Goal: Task Accomplishment & Management: Manage account settings

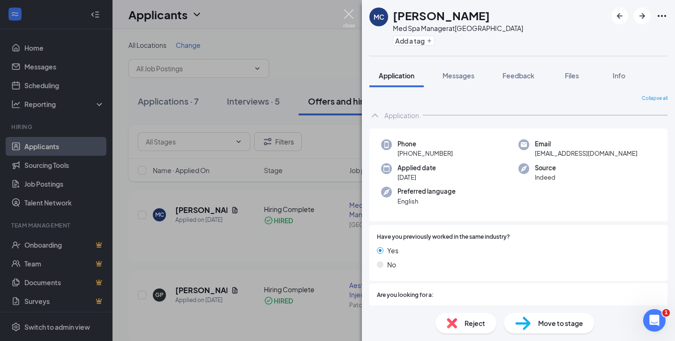
click at [347, 12] on img at bounding box center [349, 18] width 12 height 18
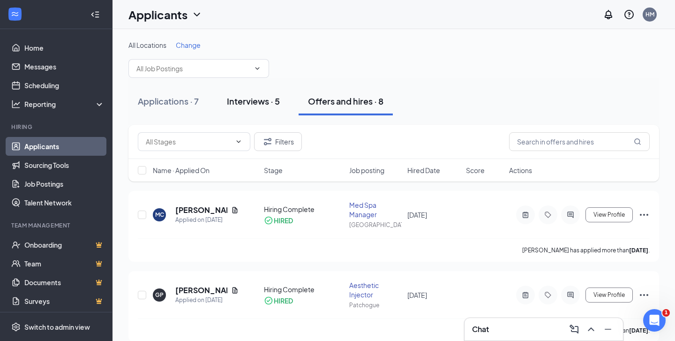
click at [250, 111] on button "Interviews · 5" at bounding box center [254, 101] width 72 height 28
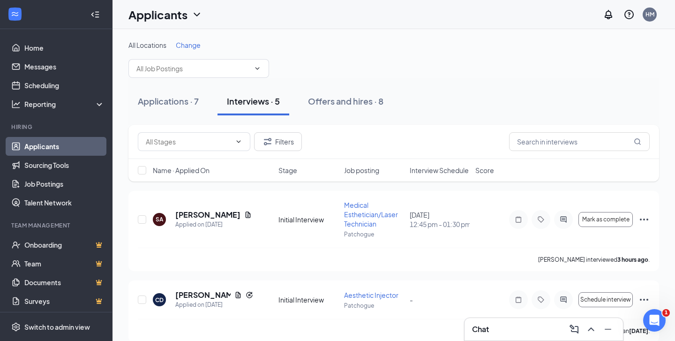
click at [447, 171] on span "Interview Schedule" at bounding box center [439, 170] width 59 height 9
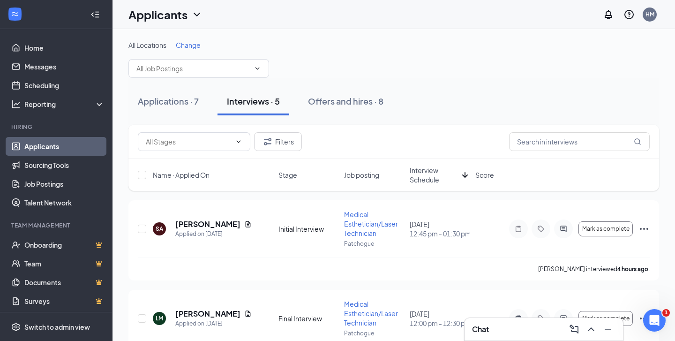
click at [506, 339] on div "Chat" at bounding box center [544, 329] width 159 height 23
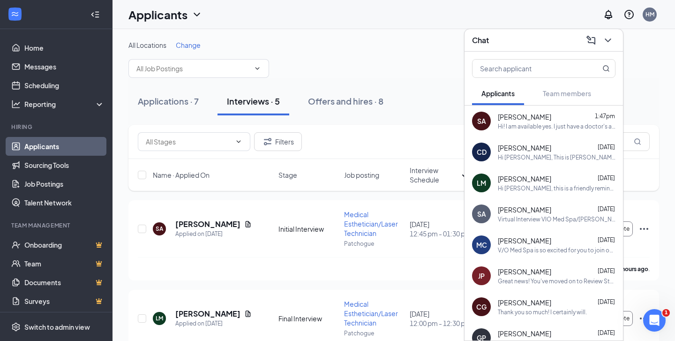
click at [535, 131] on div "SA [PERSON_NAME] 1:47pm Hi! I am available yes. I just have a doctor's appointm…" at bounding box center [544, 121] width 159 height 31
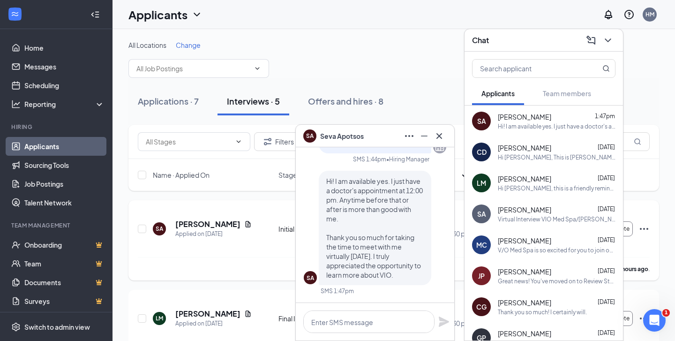
click at [250, 231] on div "SA [PERSON_NAME] Applied on [DATE]" at bounding box center [213, 229] width 120 height 20
click at [442, 136] on icon "Cross" at bounding box center [439, 135] width 11 height 11
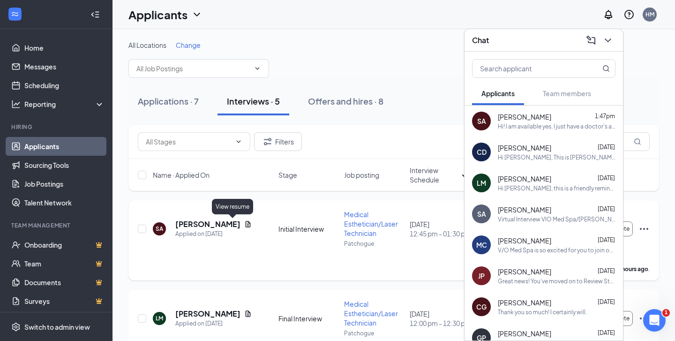
click at [246, 225] on icon "Document" at bounding box center [248, 224] width 5 height 6
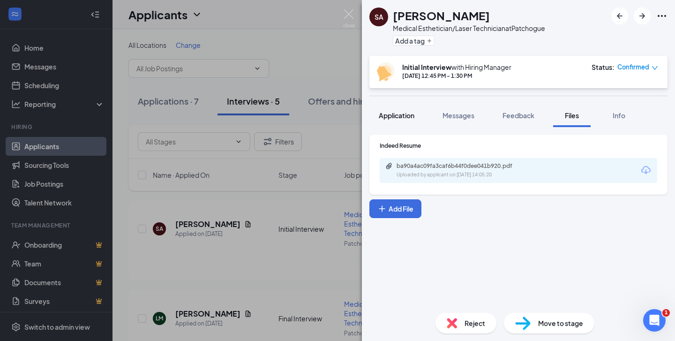
click at [399, 110] on button "Application" at bounding box center [397, 115] width 54 height 23
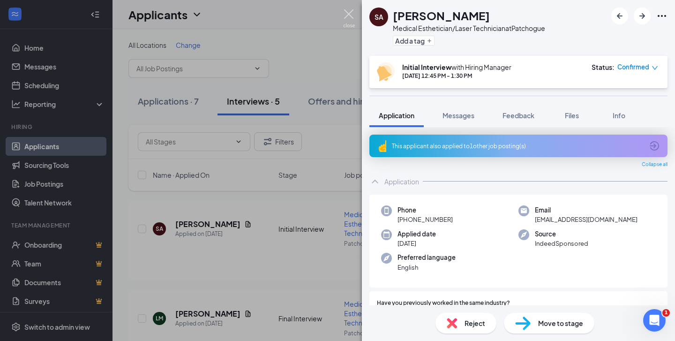
click at [348, 23] on img at bounding box center [349, 18] width 12 height 18
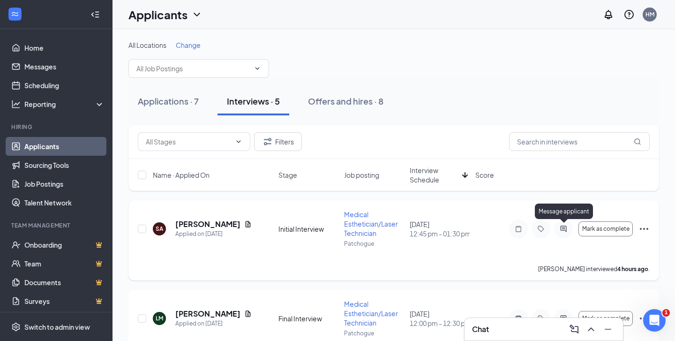
click at [562, 228] on icon "ActiveChat" at bounding box center [563, 229] width 11 height 8
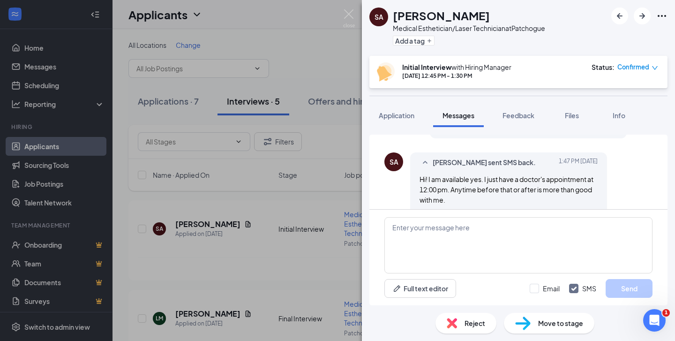
scroll to position [672, 0]
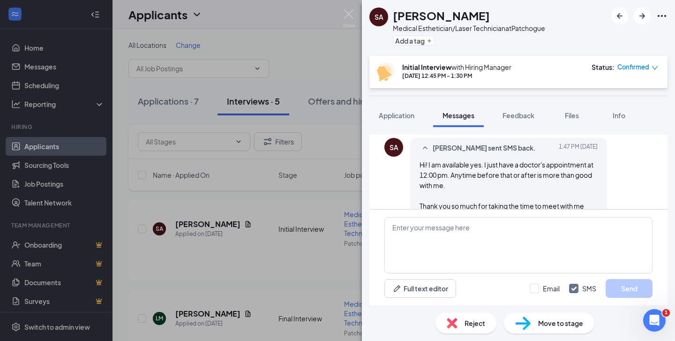
scroll to position [724, 0]
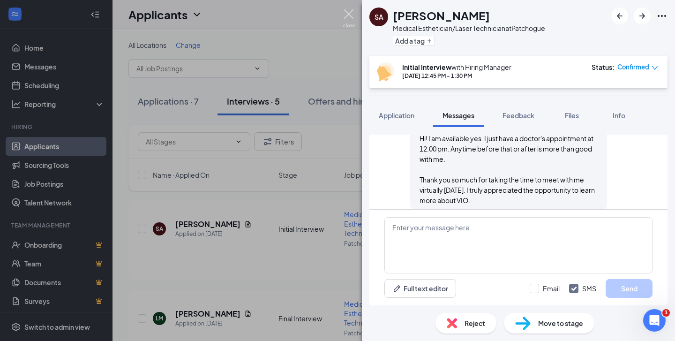
click at [351, 16] on img at bounding box center [349, 18] width 12 height 18
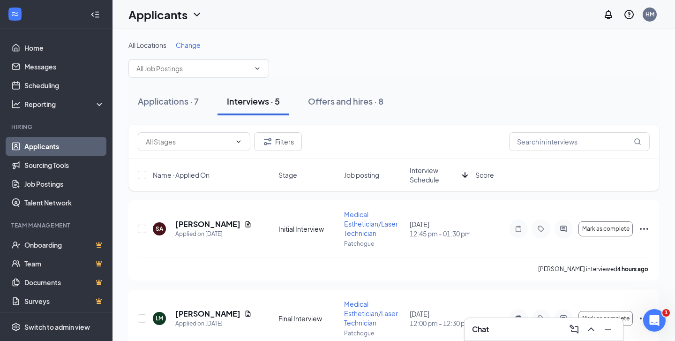
click at [504, 335] on div "Chat" at bounding box center [544, 329] width 144 height 15
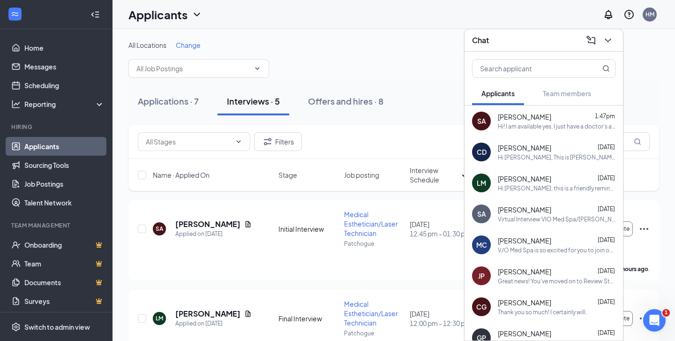
click at [532, 117] on span "[PERSON_NAME]" at bounding box center [524, 116] width 53 height 9
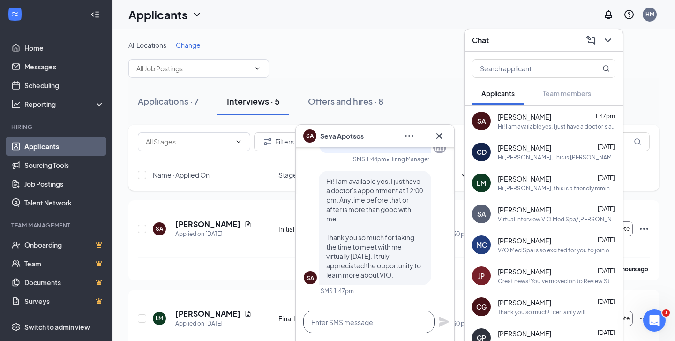
click at [398, 328] on textarea at bounding box center [368, 322] width 131 height 23
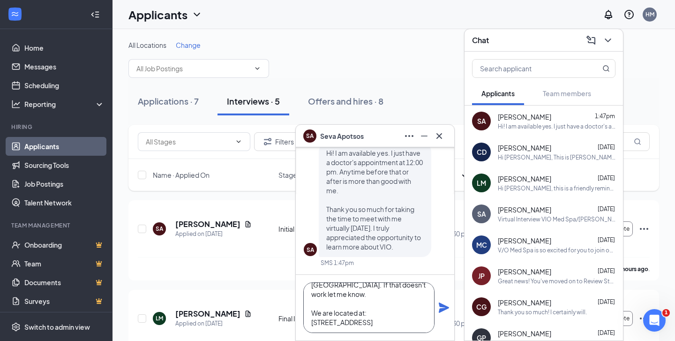
scroll to position [47, 0]
type textarea "Hi Seva, Let's do 10:30am in [GEOGRAPHIC_DATA]. If that doesn't work let me kno…"
click at [441, 304] on icon "Plane" at bounding box center [444, 308] width 10 height 10
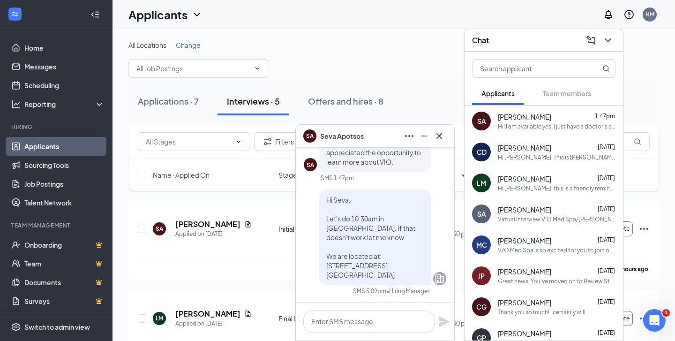
scroll to position [0, 0]
click at [442, 135] on icon "Cross" at bounding box center [439, 135] width 11 height 11
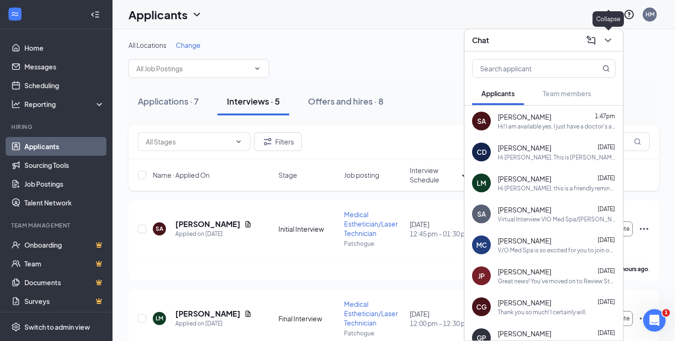
click at [610, 40] on icon "ChevronDown" at bounding box center [608, 40] width 11 height 11
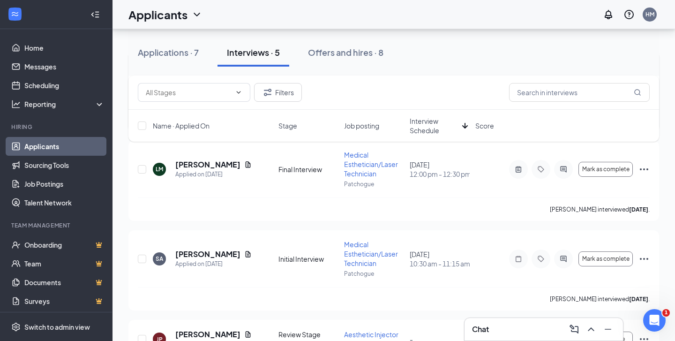
scroll to position [145, 0]
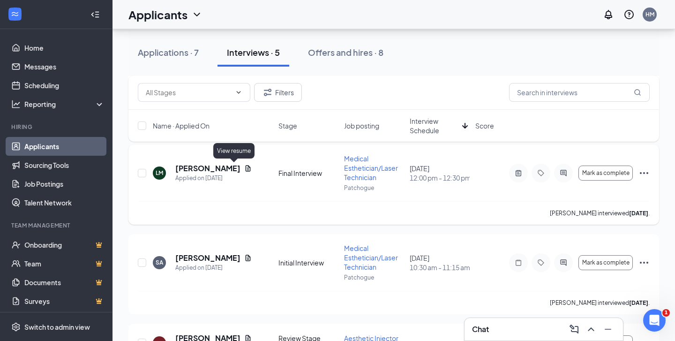
click at [244, 168] on icon "Document" at bounding box center [248, 169] width 8 height 8
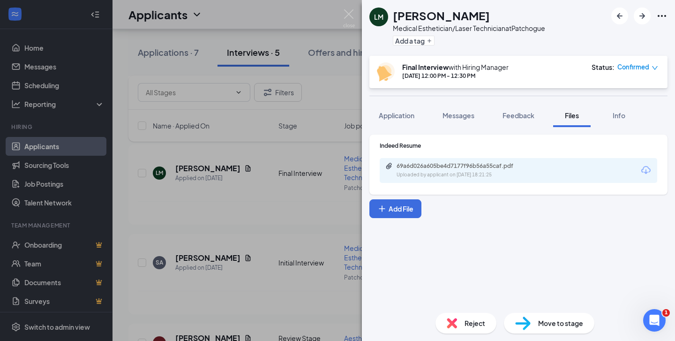
click at [397, 162] on div "69a6d026a605be4d7177f96b56a55caf.pdf" at bounding box center [462, 166] width 131 height 8
click at [227, 232] on div "[PERSON_NAME] Medical Esthetician/Laser Technician at [GEOGRAPHIC_DATA] Add a t…" at bounding box center [337, 170] width 675 height 341
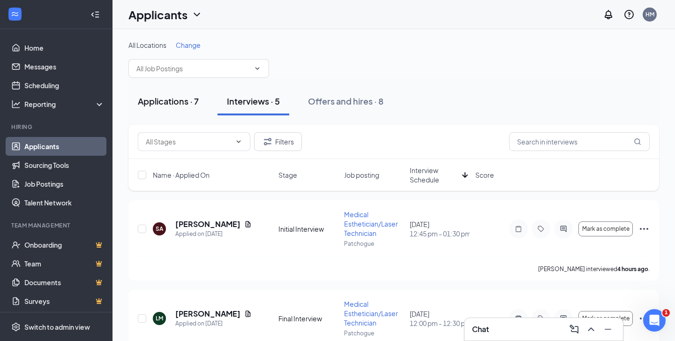
click at [179, 102] on div "Applications · 7" at bounding box center [168, 101] width 61 height 12
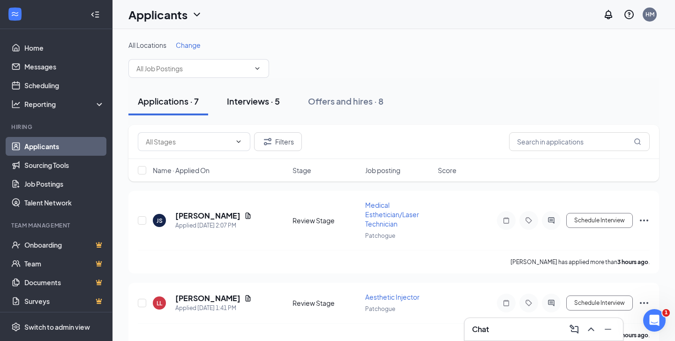
click at [262, 104] on div "Interviews · 5" at bounding box center [253, 101] width 53 height 12
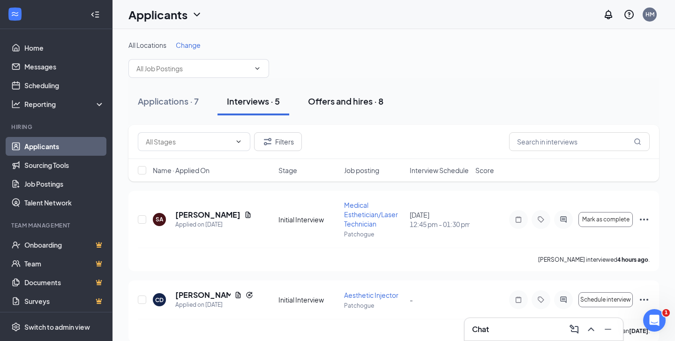
click at [348, 96] on div "Offers and hires · 8" at bounding box center [346, 101] width 76 height 12
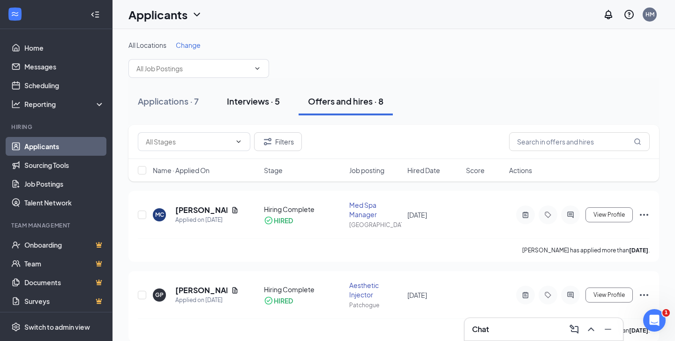
click at [243, 102] on div "Interviews · 5" at bounding box center [253, 101] width 53 height 12
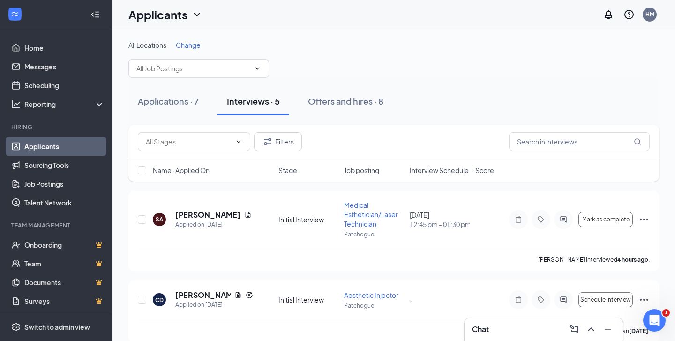
click at [49, 144] on link "Applicants" at bounding box center [64, 146] width 80 height 19
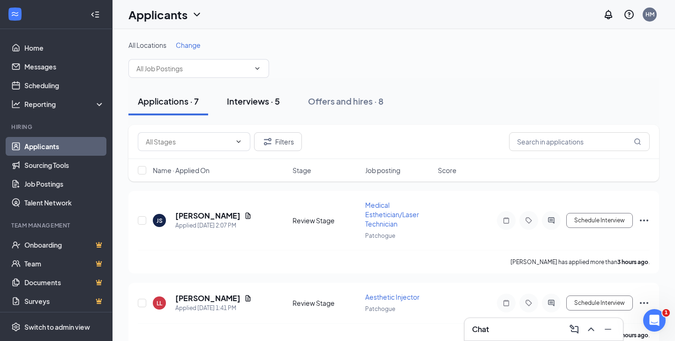
click at [244, 101] on div "Interviews · 5" at bounding box center [253, 101] width 53 height 12
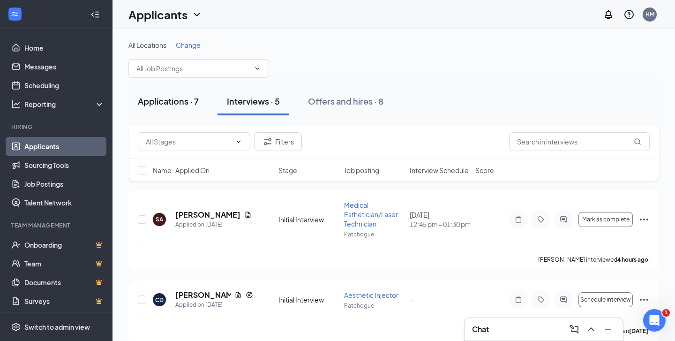
click at [180, 104] on div "Applications · 7" at bounding box center [168, 101] width 61 height 12
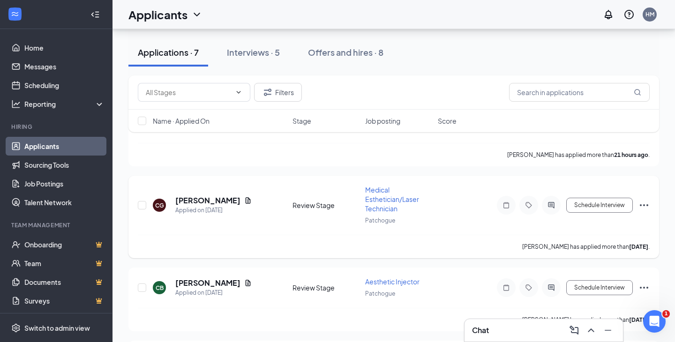
scroll to position [291, 0]
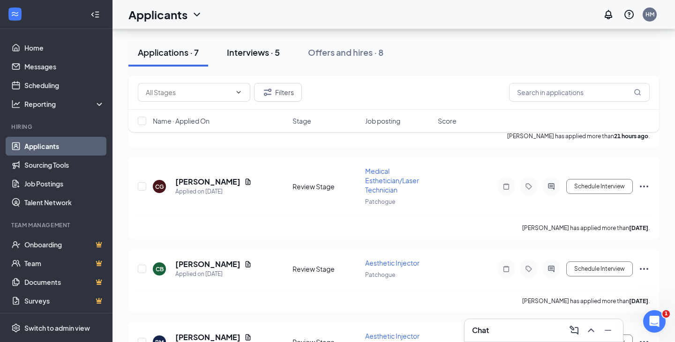
click at [250, 56] on div "Interviews · 5" at bounding box center [253, 52] width 53 height 12
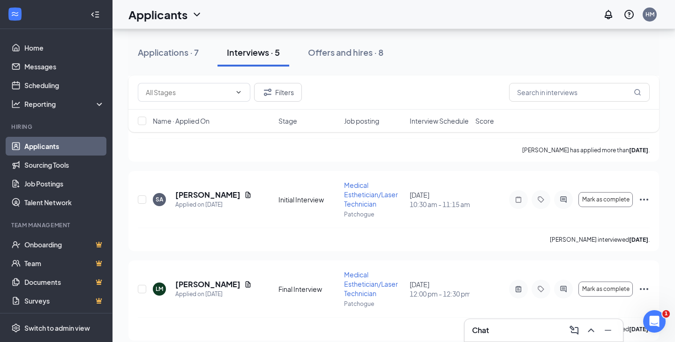
scroll to position [183, 0]
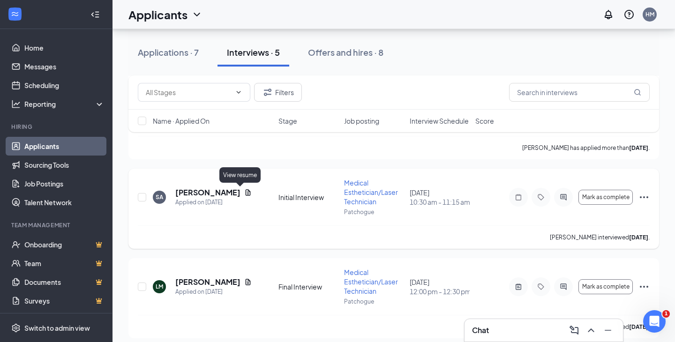
click at [246, 193] on icon "Document" at bounding box center [248, 192] width 5 height 6
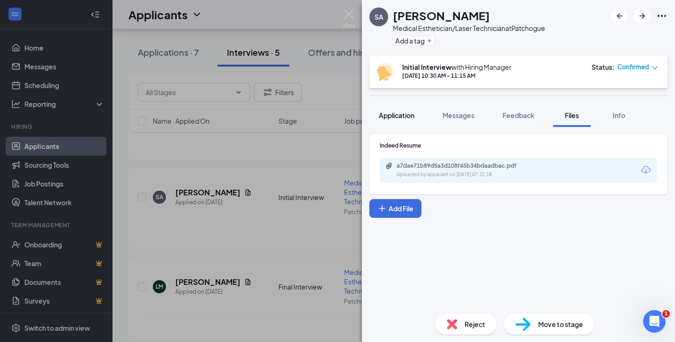
click at [400, 117] on span "Application" at bounding box center [397, 115] width 36 height 8
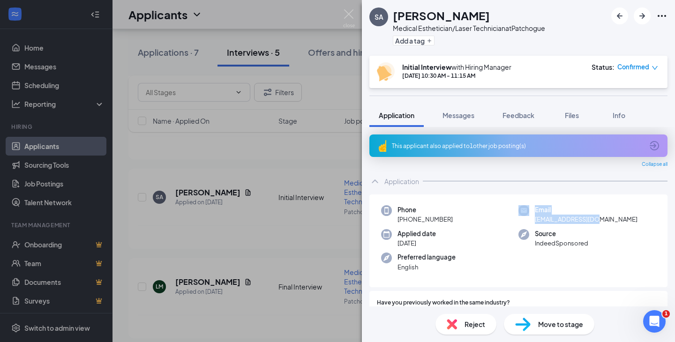
drag, startPoint x: 601, startPoint y: 221, endPoint x: 528, endPoint y: 219, distance: 73.2
click at [528, 219] on div "Email [EMAIL_ADDRESS][DOMAIN_NAME]" at bounding box center [587, 214] width 137 height 19
click at [635, 212] on div "Email [EMAIL_ADDRESS][DOMAIN_NAME]" at bounding box center [587, 214] width 137 height 19
drag, startPoint x: 611, startPoint y: 227, endPoint x: 534, endPoint y: 220, distance: 77.2
click at [534, 220] on div "Phone [PHONE_NUMBER] Email [EMAIL_ADDRESS][DOMAIN_NAME] Applied date [DATE] Sou…" at bounding box center [519, 241] width 298 height 93
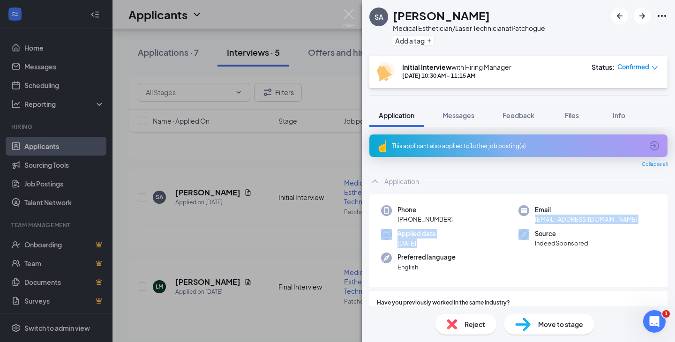
click at [611, 216] on div "Email [EMAIL_ADDRESS][DOMAIN_NAME]" at bounding box center [587, 214] width 137 height 19
drag, startPoint x: 598, startPoint y: 219, endPoint x: 529, endPoint y: 223, distance: 68.6
click at [529, 223] on div "Email [EMAIL_ADDRESS][DOMAIN_NAME]" at bounding box center [587, 214] width 137 height 19
copy span "[EMAIL_ADDRESS][DOMAIN_NAME]"
click at [246, 172] on div "[PERSON_NAME] Medical Esthetician/Laser Technician at [GEOGRAPHIC_DATA] Add a t…" at bounding box center [337, 171] width 675 height 342
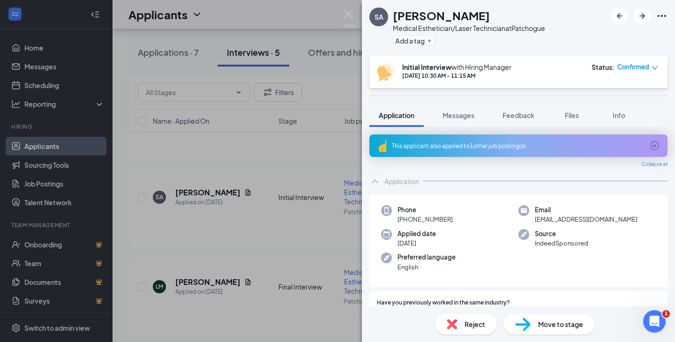
click at [246, 172] on div "[PERSON_NAME] Medical Esthetician/Laser Technician at [GEOGRAPHIC_DATA] Add a t…" at bounding box center [337, 171] width 675 height 342
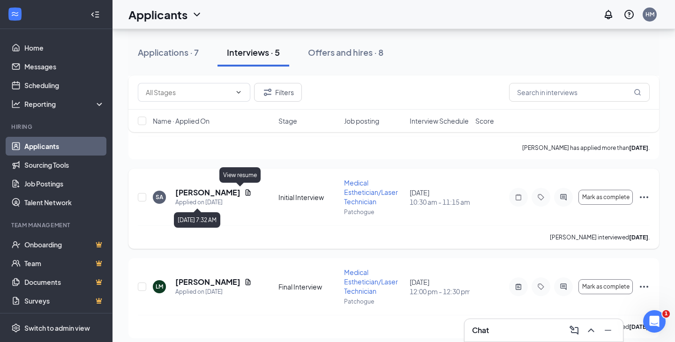
click at [246, 189] on icon "Document" at bounding box center [248, 192] width 5 height 6
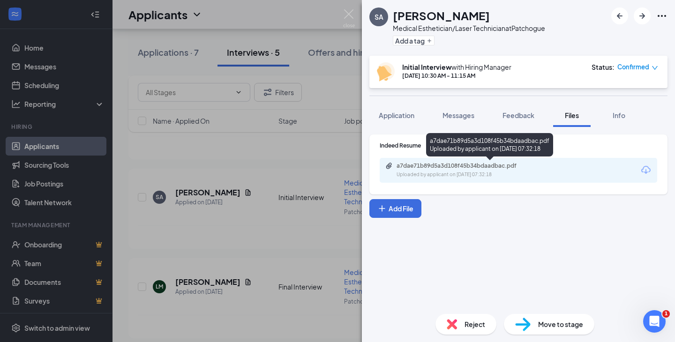
click at [482, 169] on div "a7dae71b89d5a3d108f45b34bdaadbac.pdf" at bounding box center [462, 166] width 131 height 8
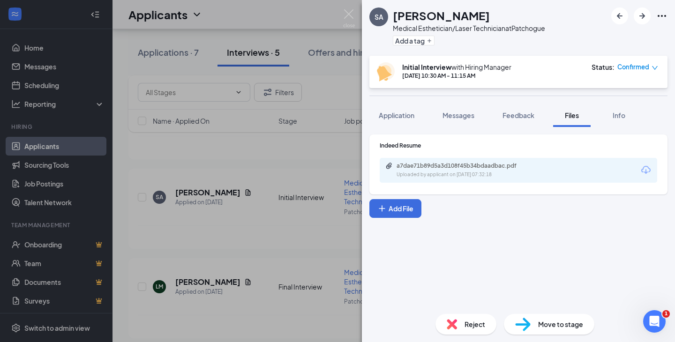
click at [257, 192] on div "[PERSON_NAME] Medical Esthetician/Laser Technician at [GEOGRAPHIC_DATA] Add a t…" at bounding box center [337, 171] width 675 height 342
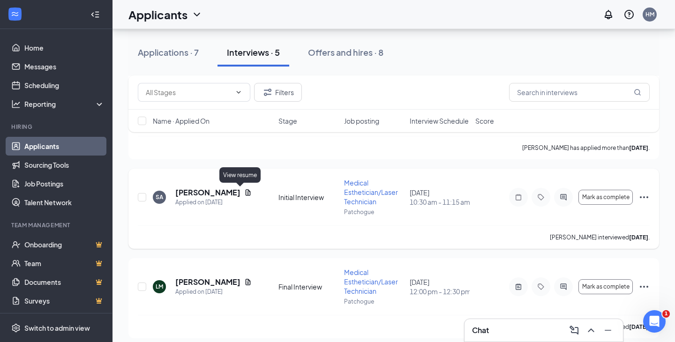
click at [246, 191] on icon "Document" at bounding box center [248, 192] width 5 height 6
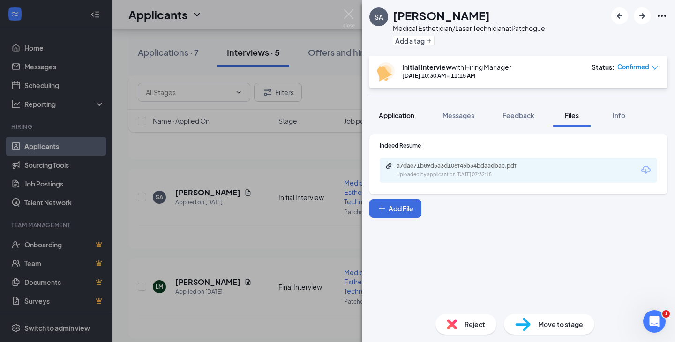
click at [401, 120] on button "Application" at bounding box center [397, 115] width 54 height 23
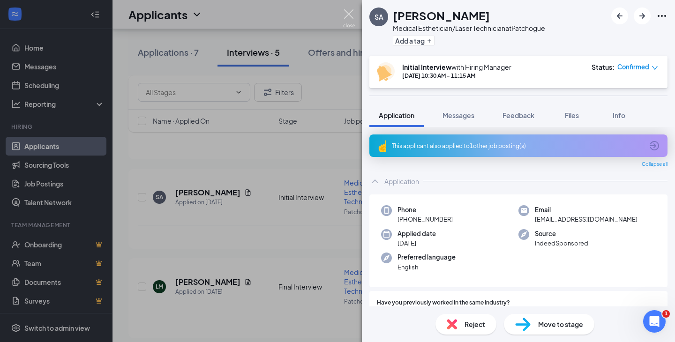
click at [341, 13] on div "[PERSON_NAME] Medical Esthetician/Laser Technician at [GEOGRAPHIC_DATA] Add a t…" at bounding box center [337, 171] width 675 height 342
